Goal: Task Accomplishment & Management: Use online tool/utility

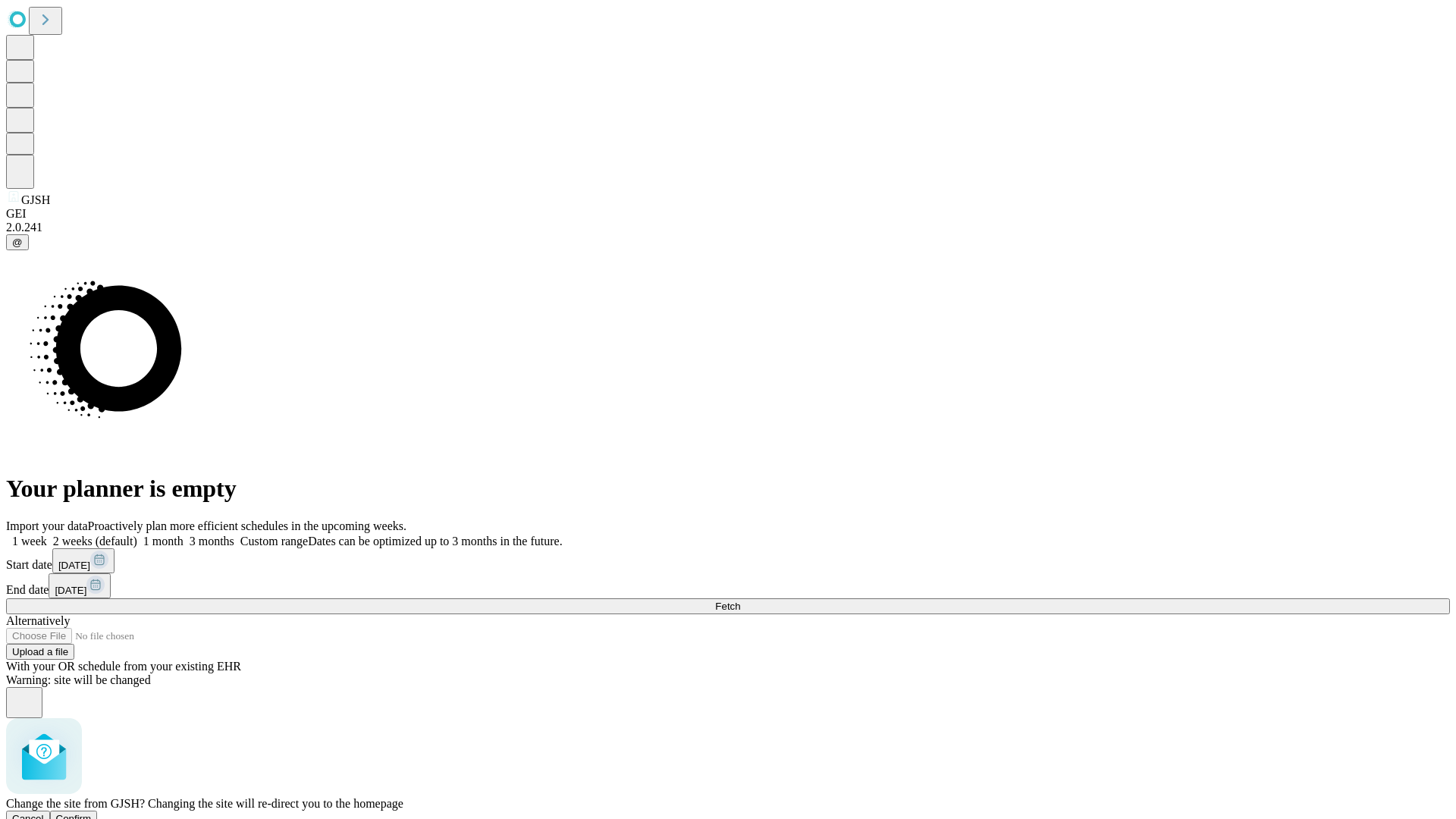
click at [92, 814] on span "Confirm" at bounding box center [74, 819] width 36 height 12
click at [183, 535] on label "1 month" at bounding box center [160, 541] width 46 height 13
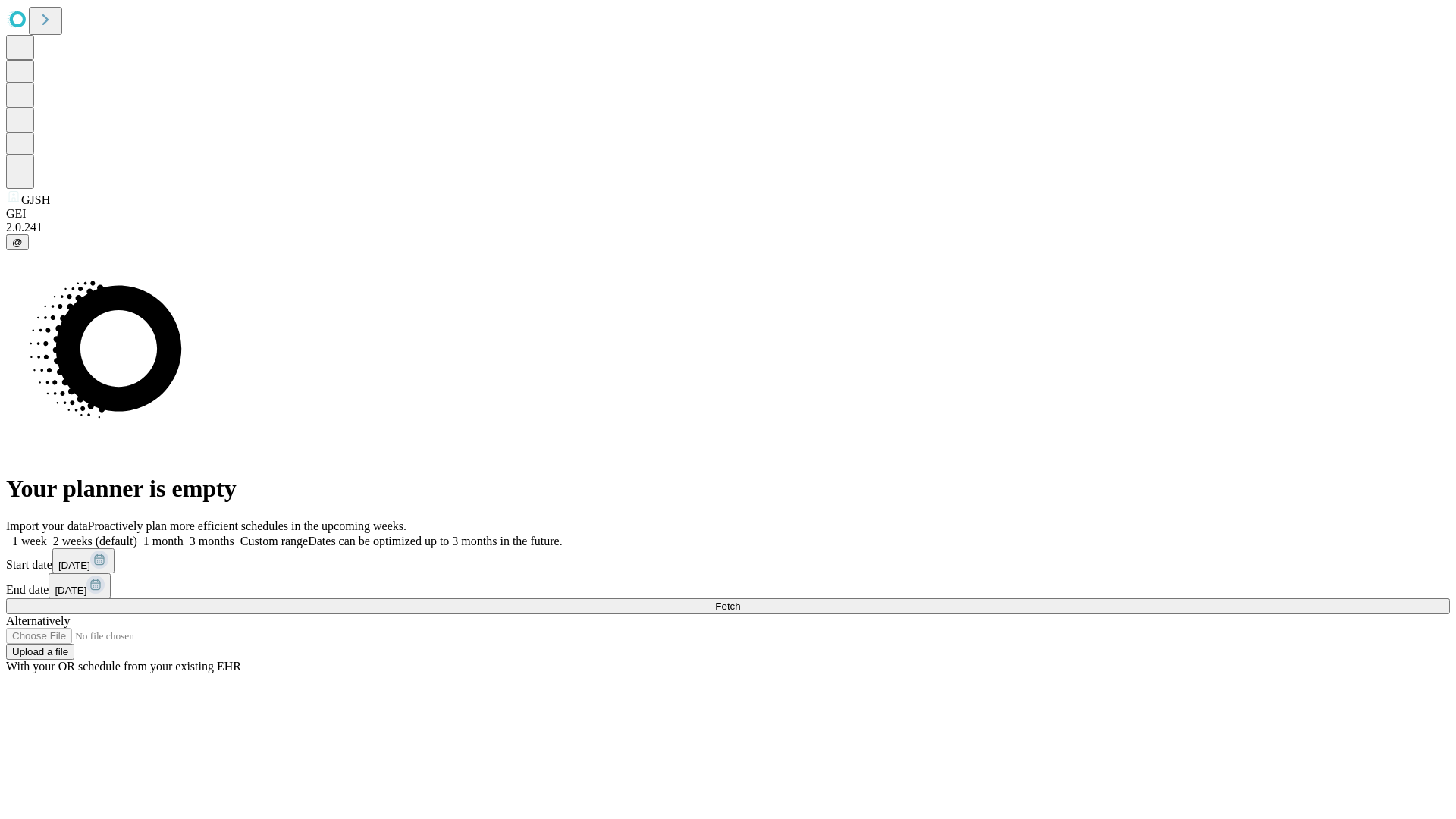
click at [741, 601] on span "Fetch" at bounding box center [728, 606] width 25 height 12
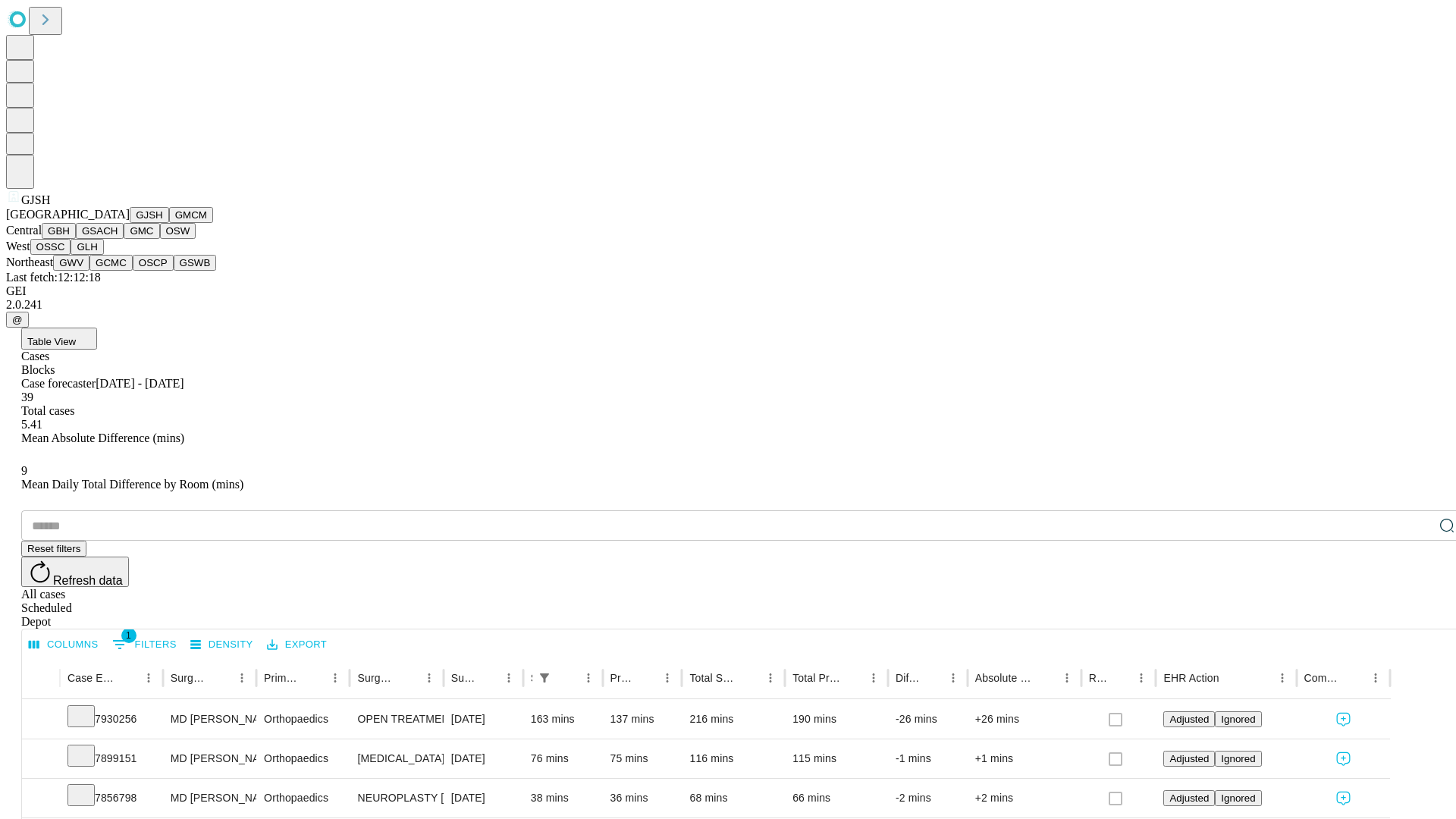
click at [169, 223] on button "GMCM" at bounding box center [191, 215] width 44 height 16
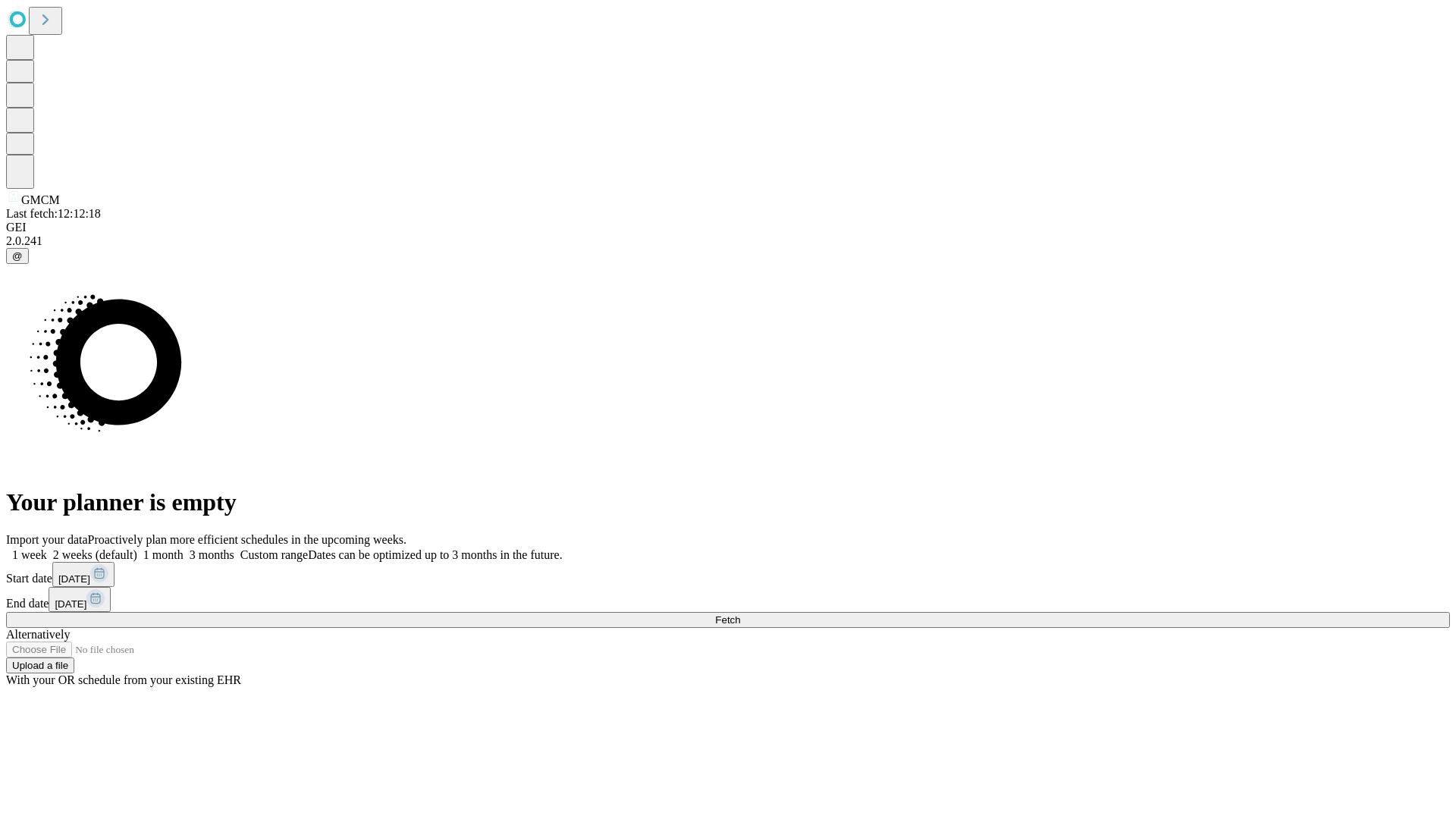
click at [741, 615] on span "Fetch" at bounding box center [728, 620] width 25 height 12
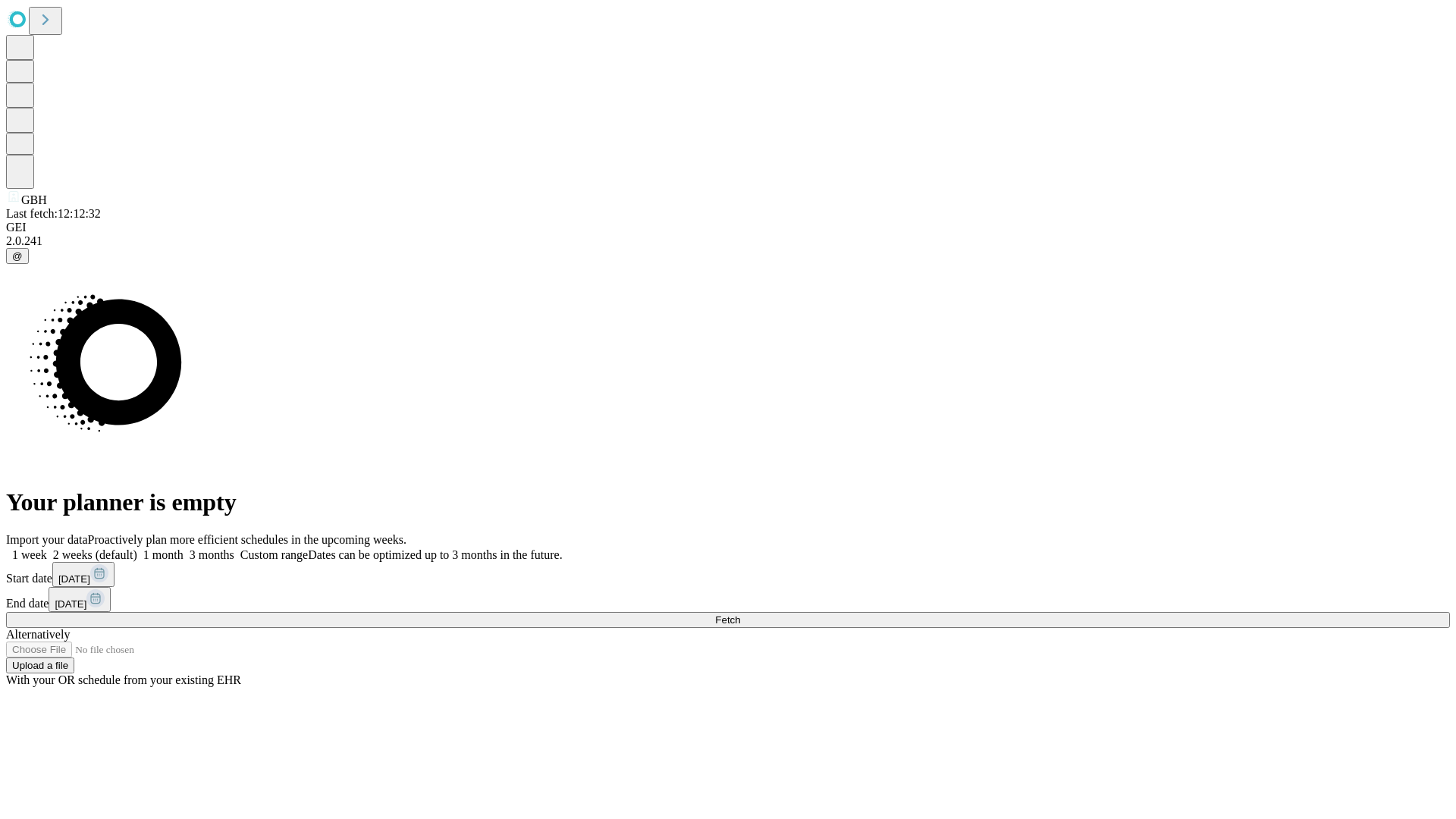
click at [183, 548] on label "1 month" at bounding box center [160, 555] width 46 height 13
click at [741, 615] on span "Fetch" at bounding box center [728, 620] width 25 height 12
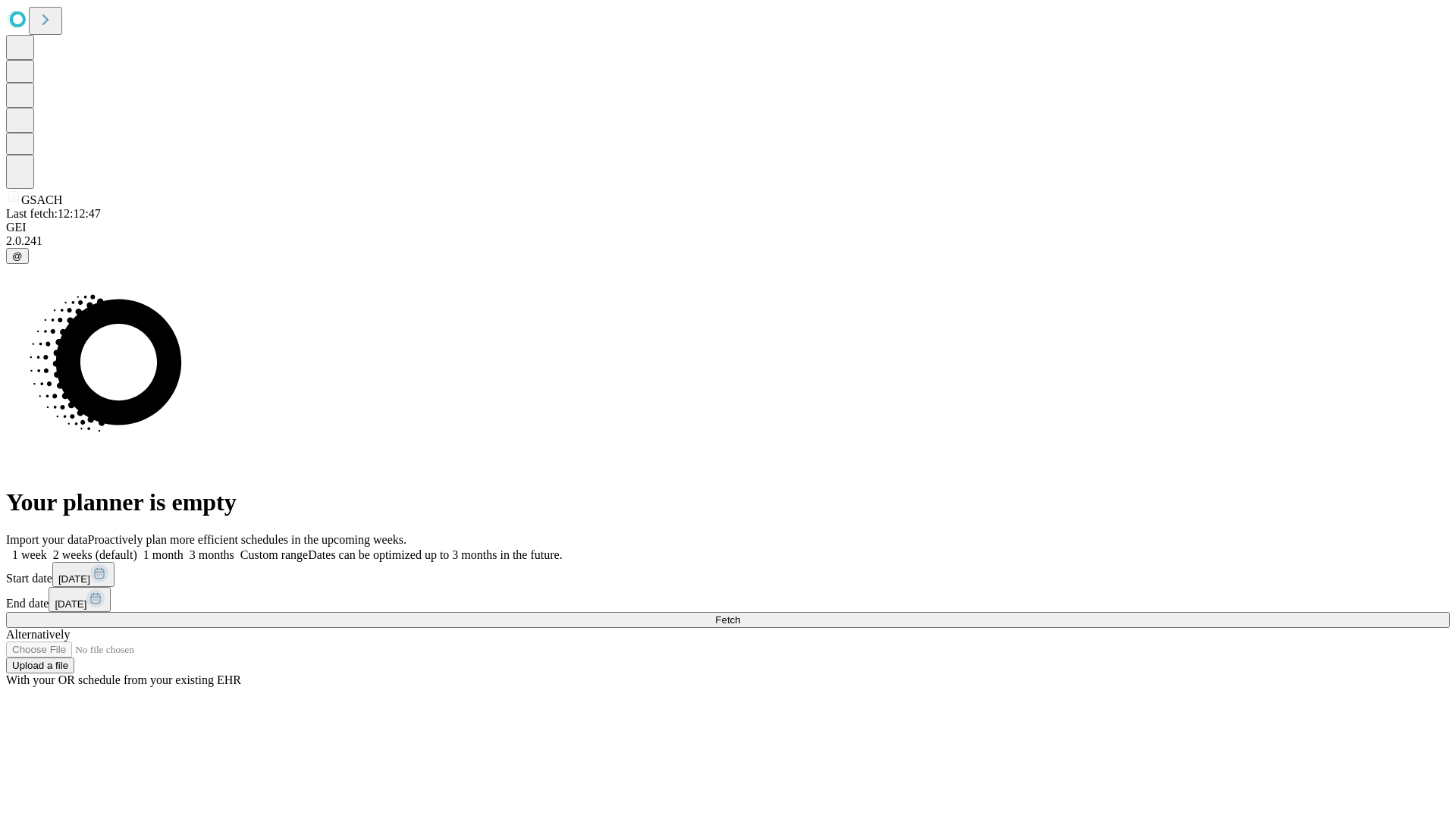
click at [183, 548] on label "1 month" at bounding box center [160, 555] width 46 height 13
click at [741, 615] on span "Fetch" at bounding box center [728, 620] width 25 height 12
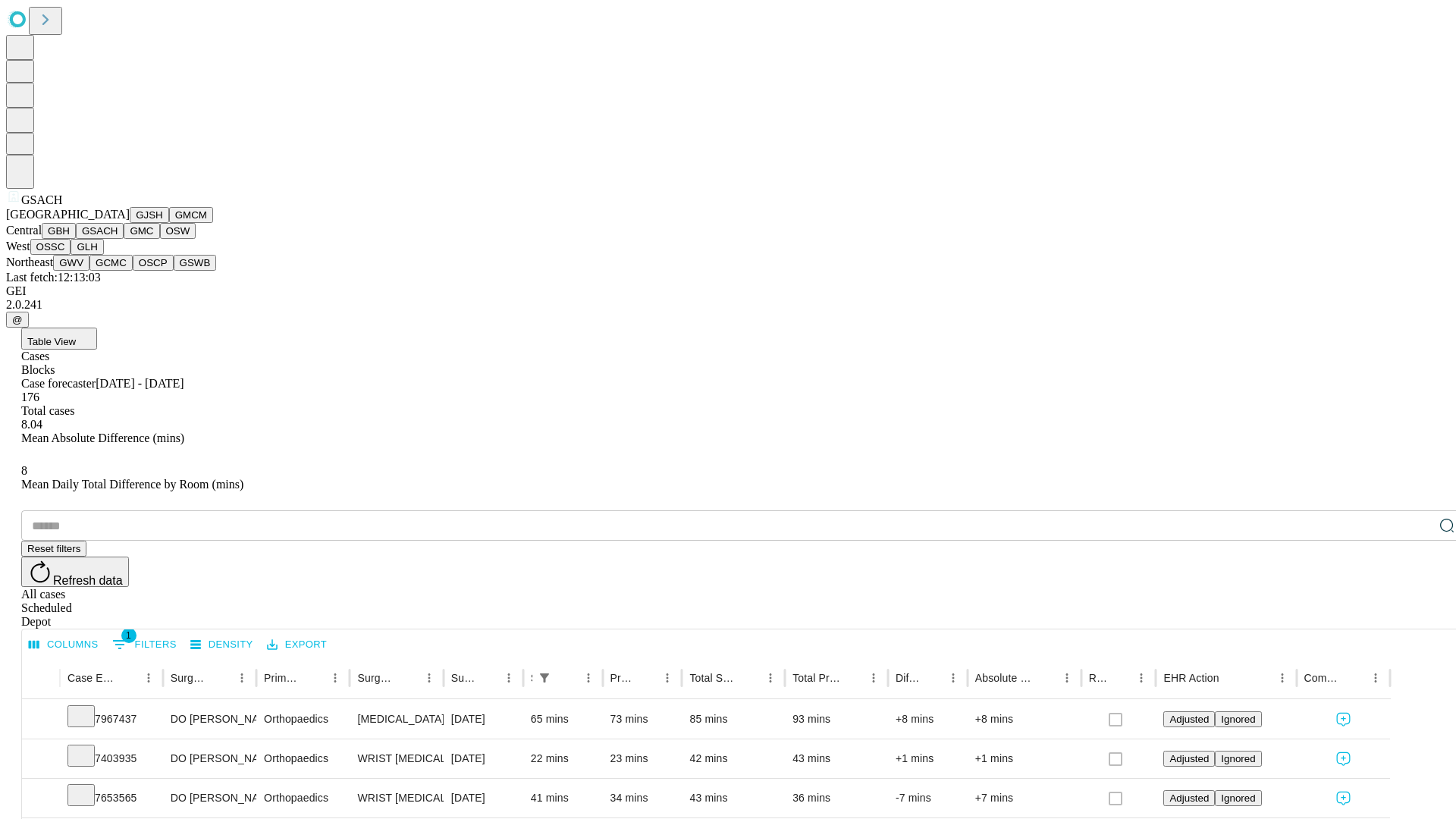
click at [124, 239] on button "GMC" at bounding box center [142, 231] width 36 height 16
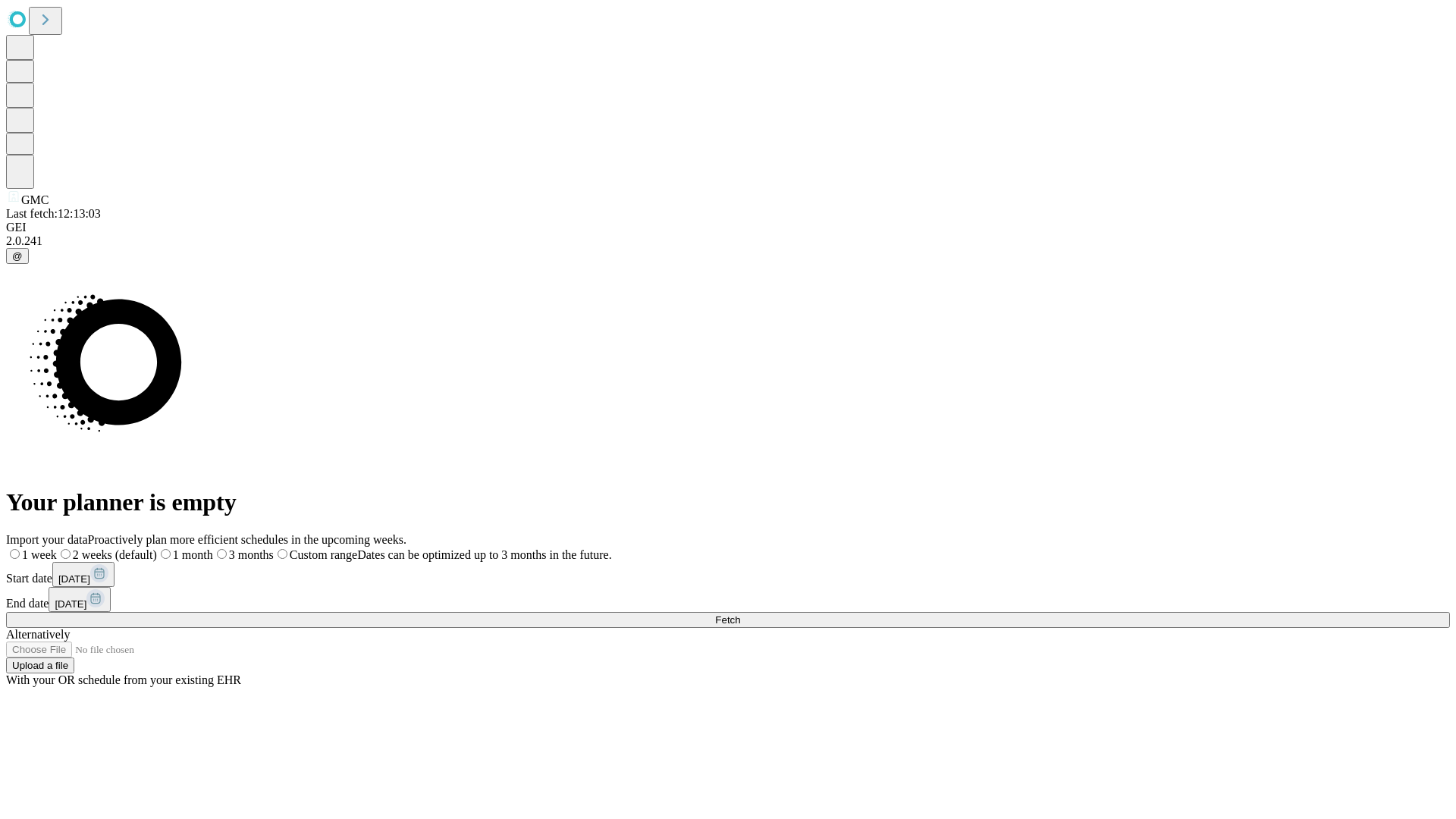
click at [213, 548] on label "1 month" at bounding box center [185, 555] width 56 height 13
click at [741, 615] on span "Fetch" at bounding box center [728, 620] width 25 height 12
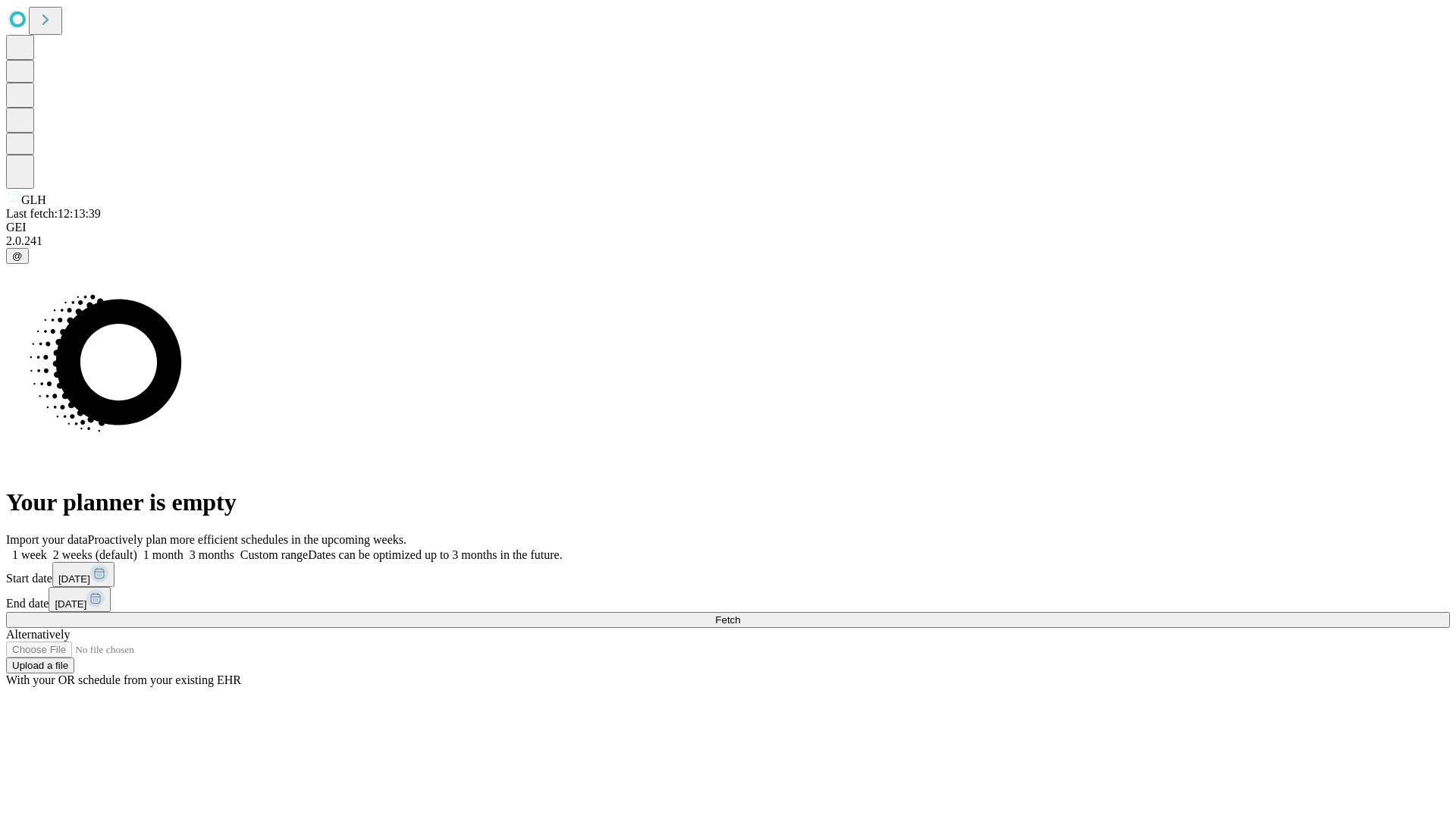
click at [183, 548] on label "1 month" at bounding box center [160, 555] width 46 height 13
click at [741, 615] on span "Fetch" at bounding box center [728, 620] width 25 height 12
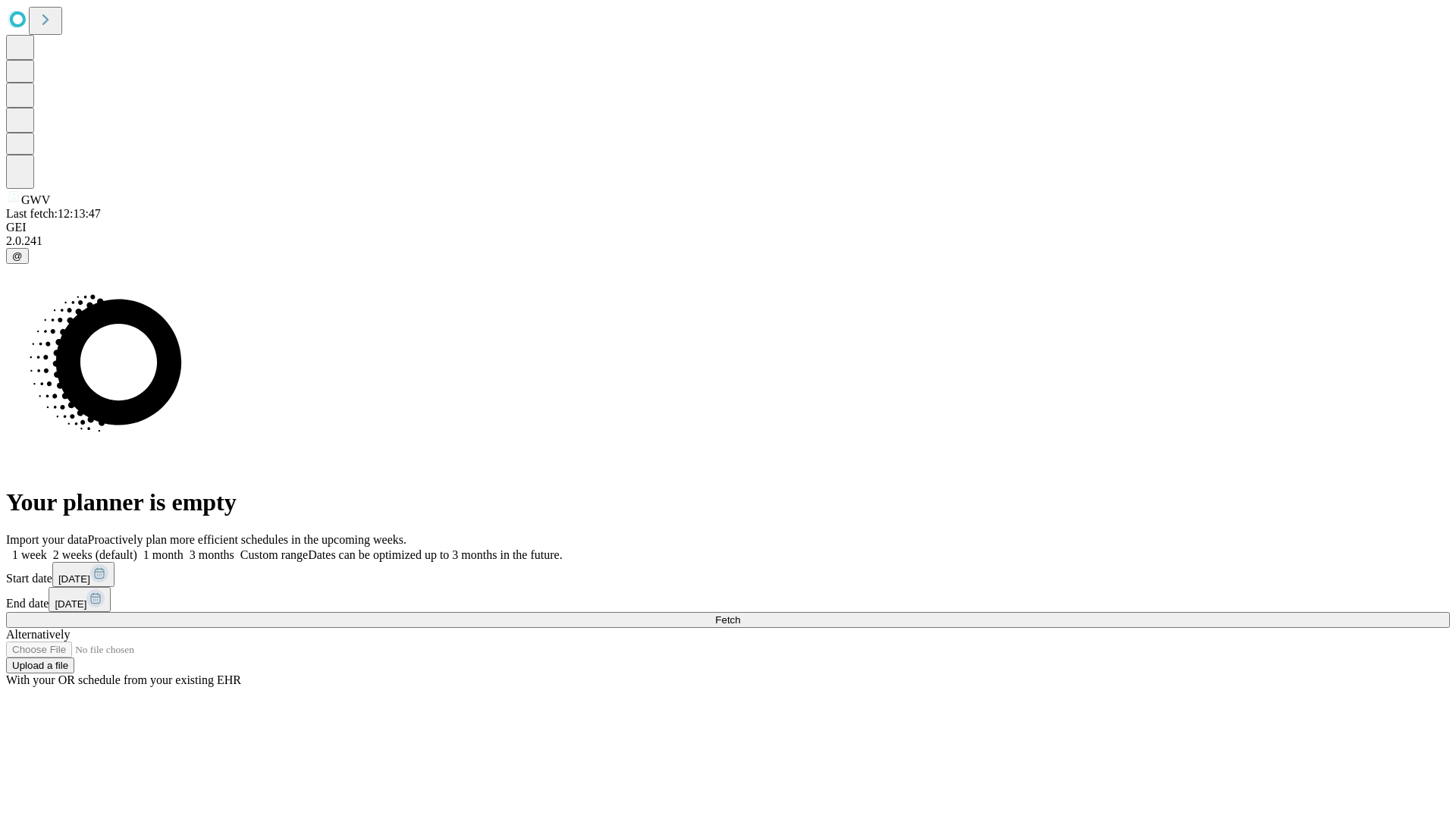
click at [183, 548] on label "1 month" at bounding box center [160, 555] width 46 height 13
click at [741, 615] on span "Fetch" at bounding box center [728, 620] width 25 height 12
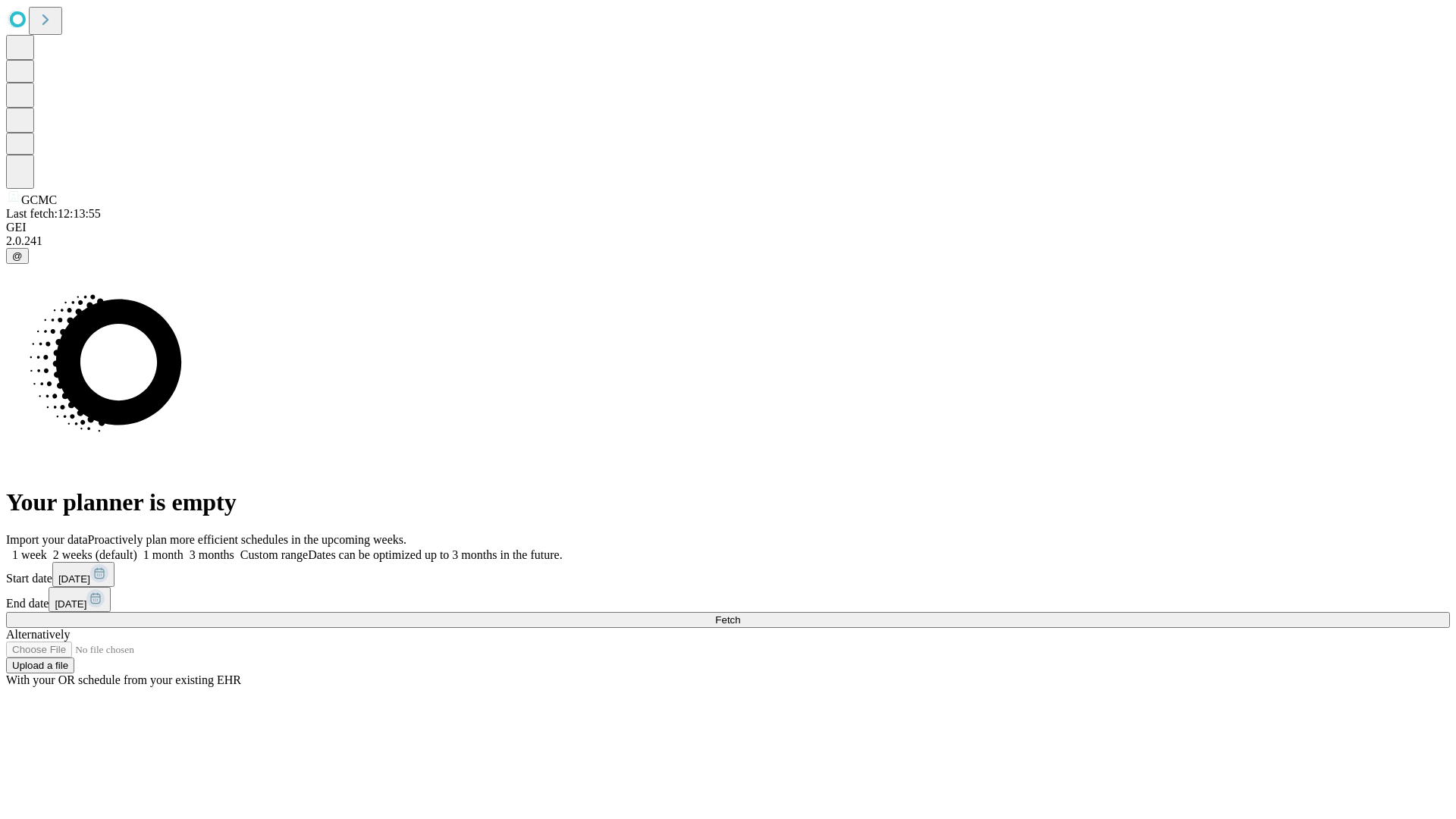
click at [183, 548] on label "1 month" at bounding box center [160, 555] width 46 height 13
click at [741, 615] on span "Fetch" at bounding box center [728, 620] width 25 height 12
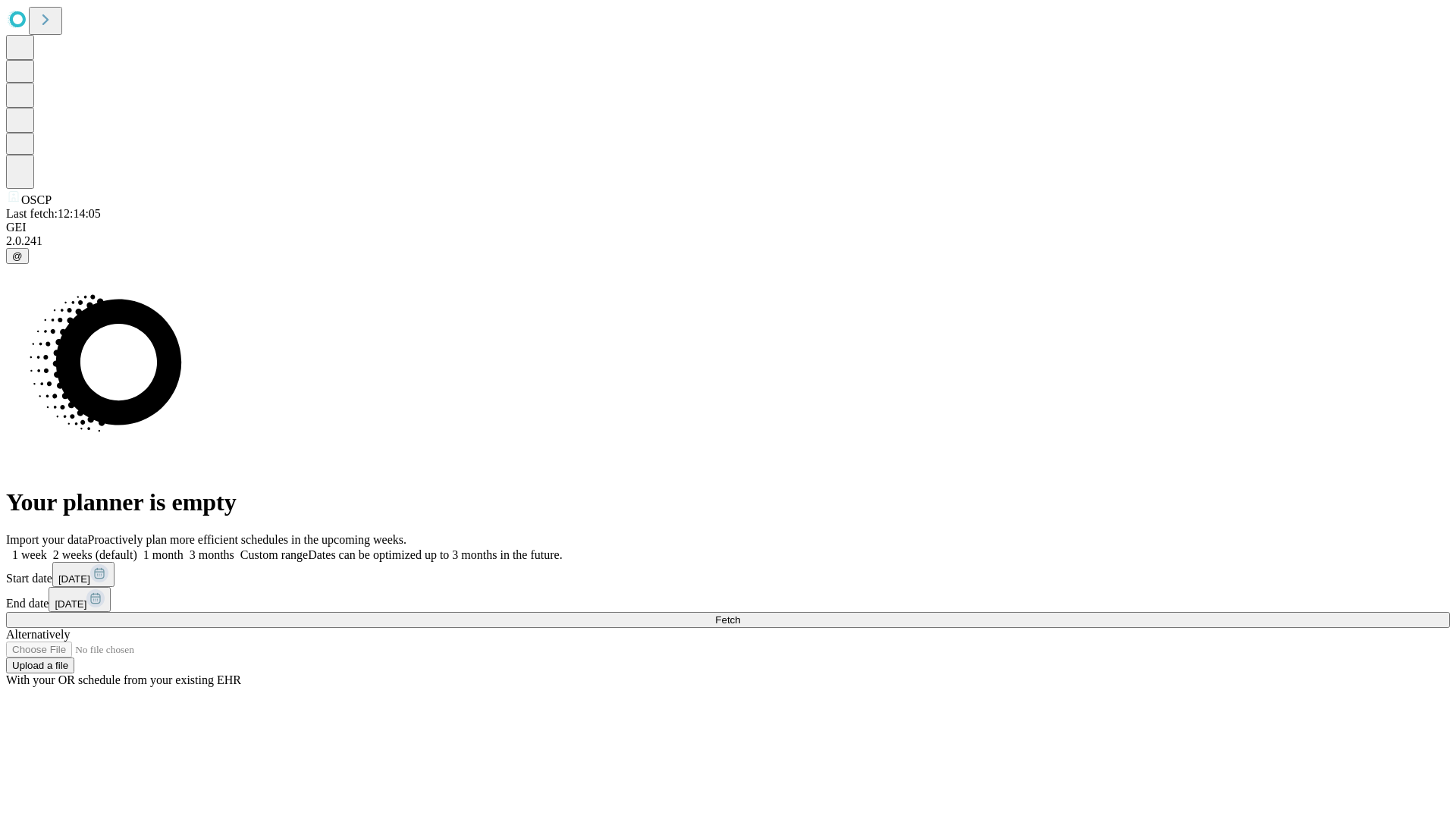
click at [183, 548] on label "1 month" at bounding box center [160, 555] width 46 height 13
click at [741, 615] on span "Fetch" at bounding box center [728, 620] width 25 height 12
